Goal: Check status: Check status

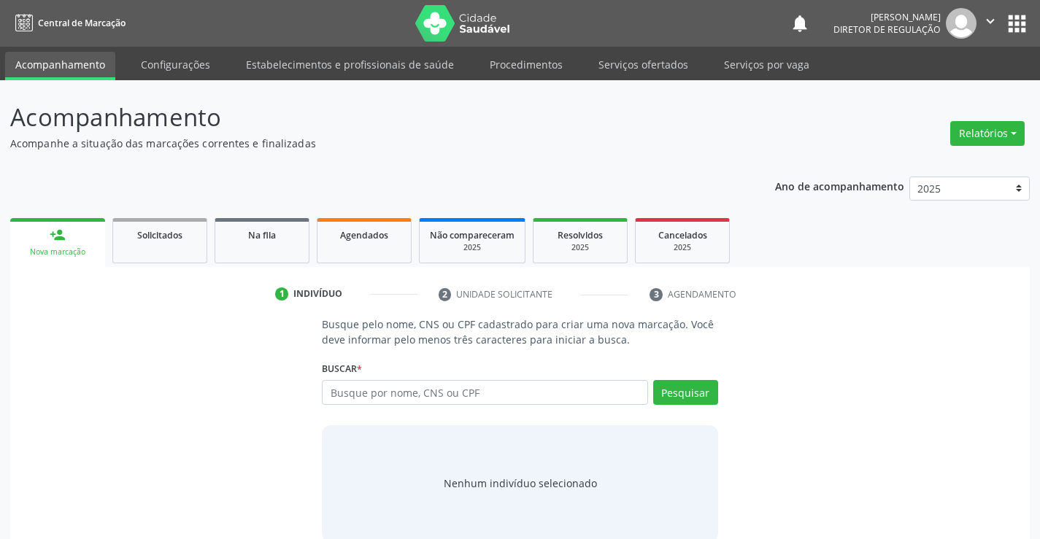
click at [411, 404] on input "text" at bounding box center [485, 392] width 326 height 25
type input "702305184959015"
click at [702, 389] on button "Pesquisar" at bounding box center [685, 392] width 65 height 25
type input "702305184959015"
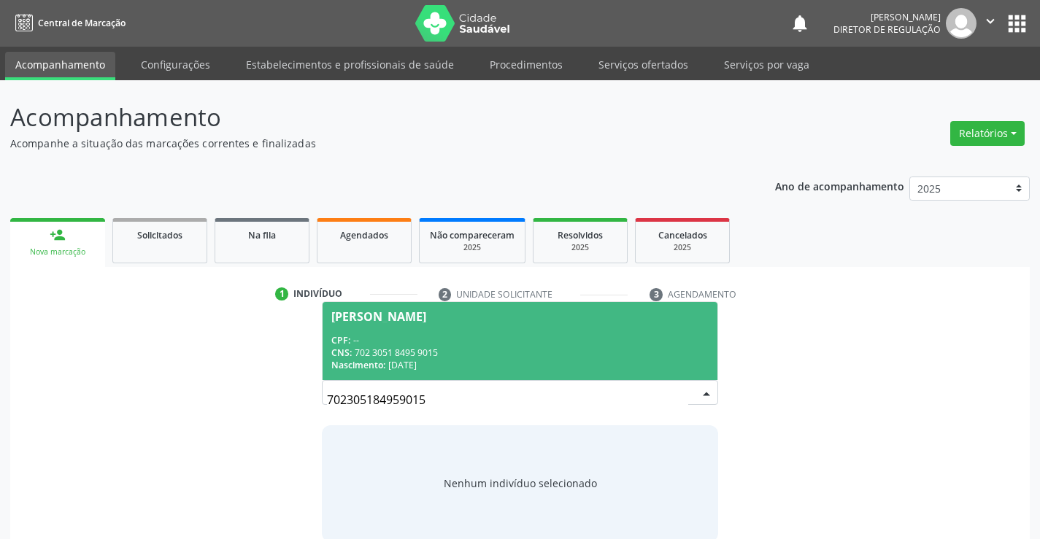
click at [541, 374] on span "[PERSON_NAME] CPF: -- CNS: 702 3051 8495 9015 Nascimento: [DATE]" at bounding box center [520, 341] width 394 height 78
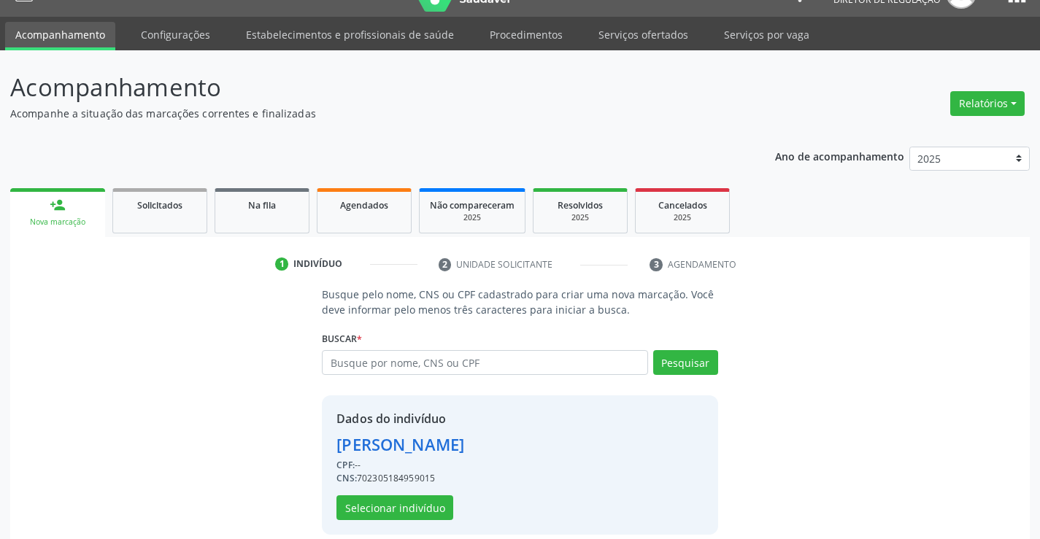
scroll to position [46, 0]
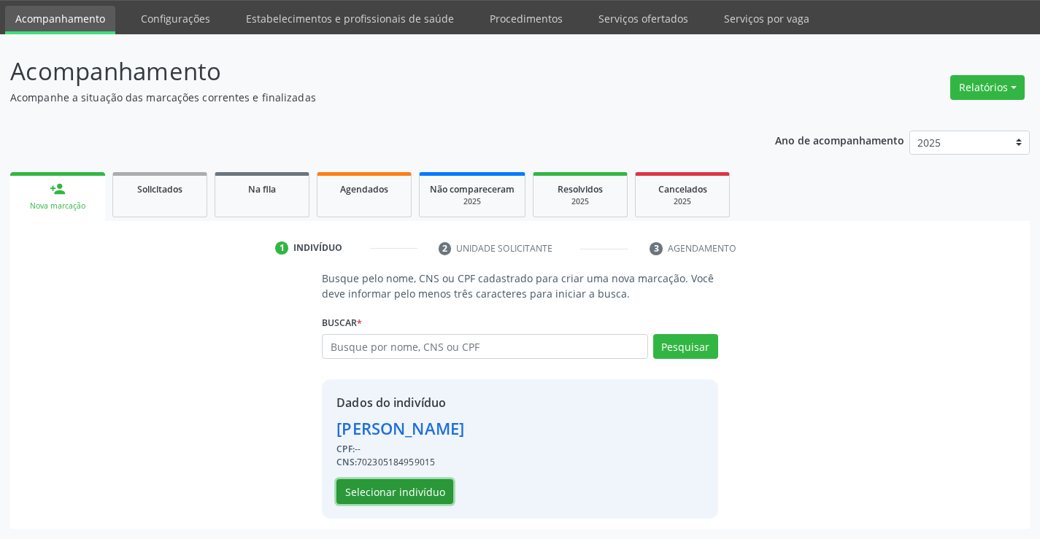
click at [405, 485] on button "Selecionar indivíduo" at bounding box center [395, 492] width 117 height 25
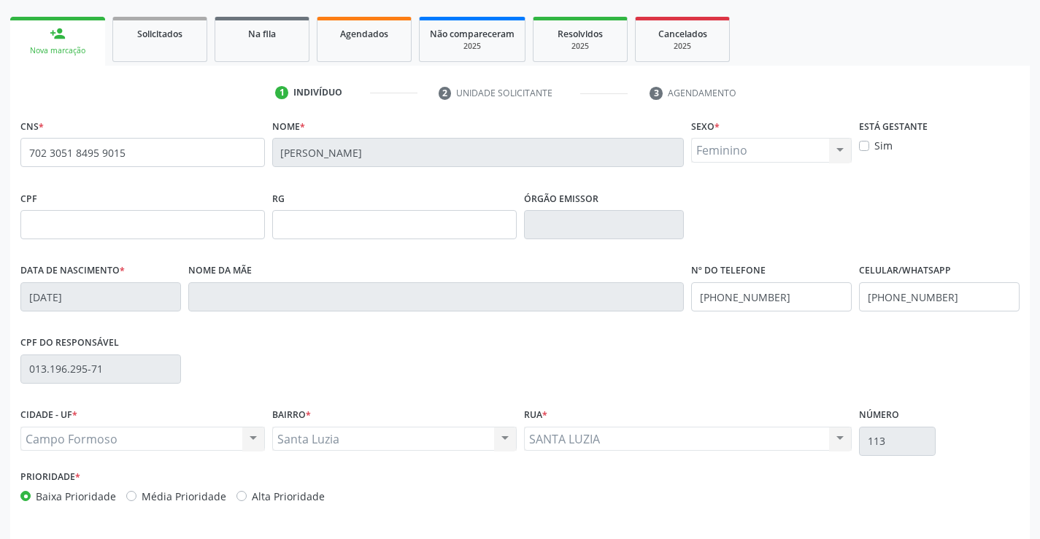
scroll to position [179, 0]
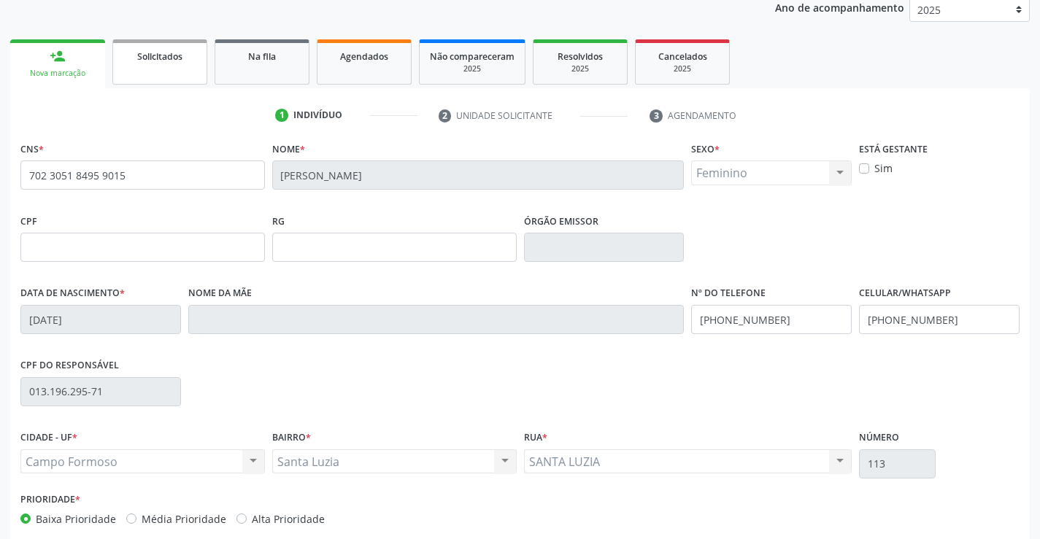
click at [115, 69] on link "Solicitados" at bounding box center [159, 61] width 95 height 45
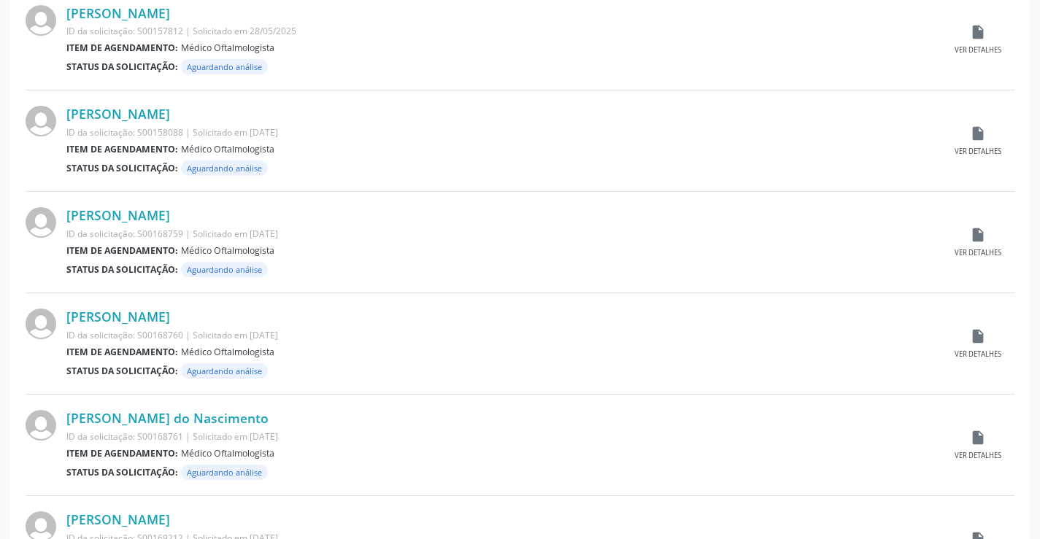
scroll to position [1440, 0]
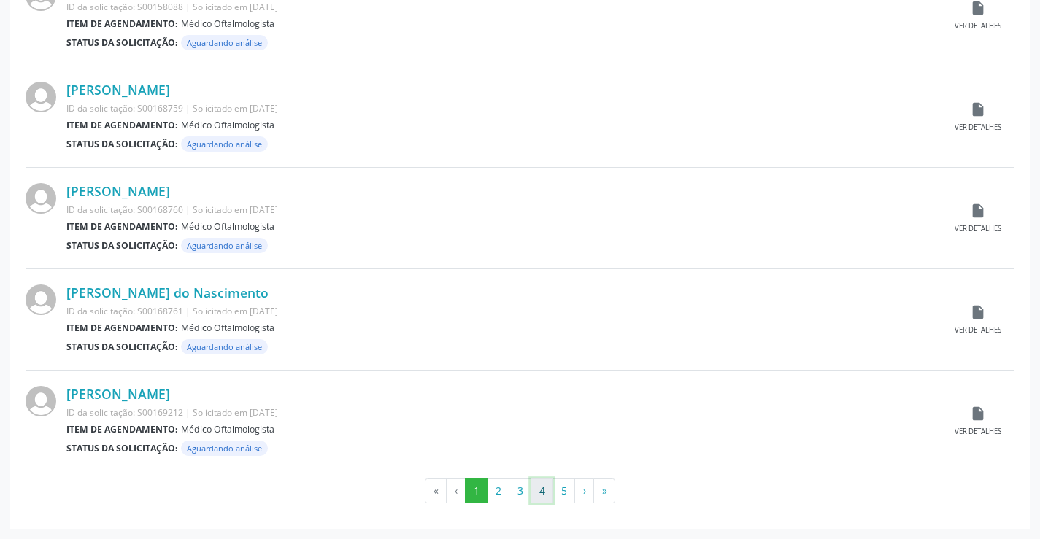
click at [553, 489] on button "4" at bounding box center [542, 491] width 23 height 25
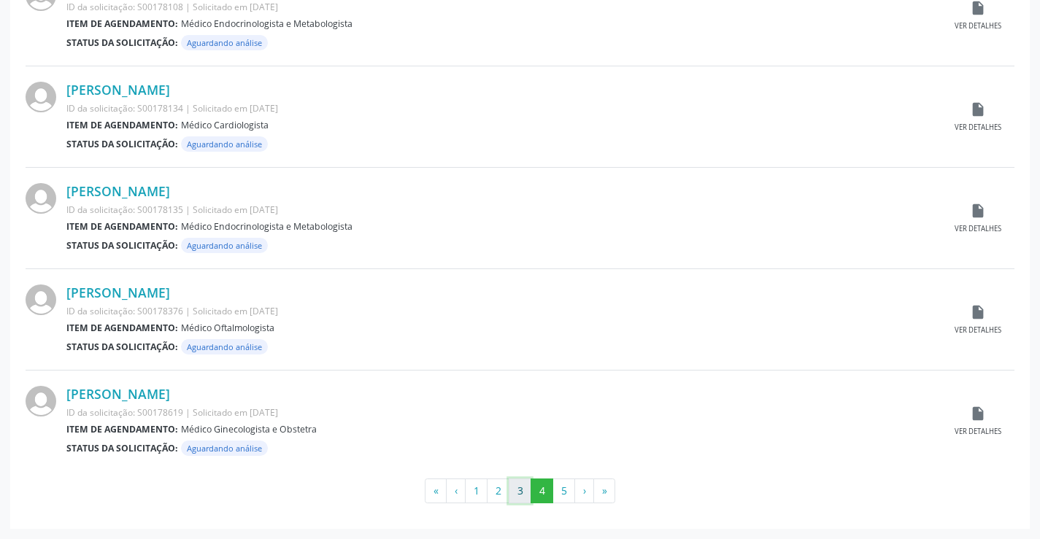
click at [518, 488] on button "3" at bounding box center [520, 491] width 23 height 25
